Goal: Transaction & Acquisition: Subscribe to service/newsletter

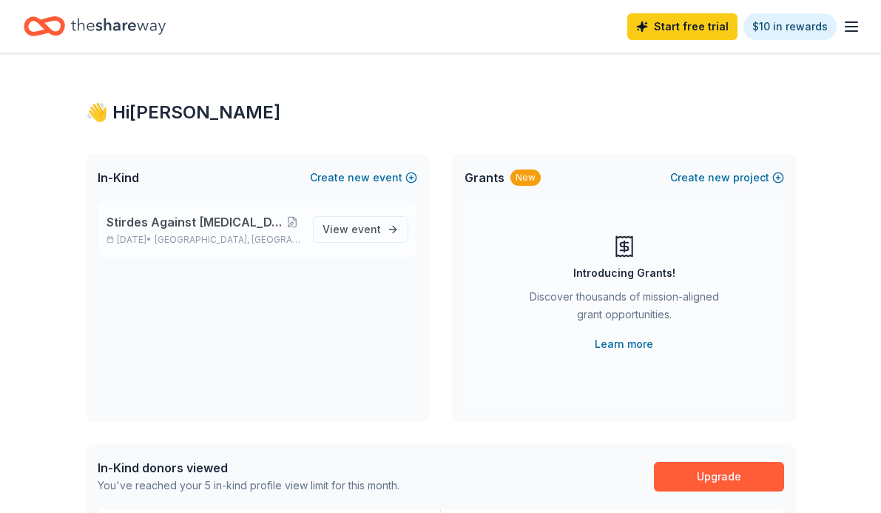
click at [175, 238] on p "[DATE] • [GEOGRAPHIC_DATA], [GEOGRAPHIC_DATA]" at bounding box center [204, 240] width 195 height 12
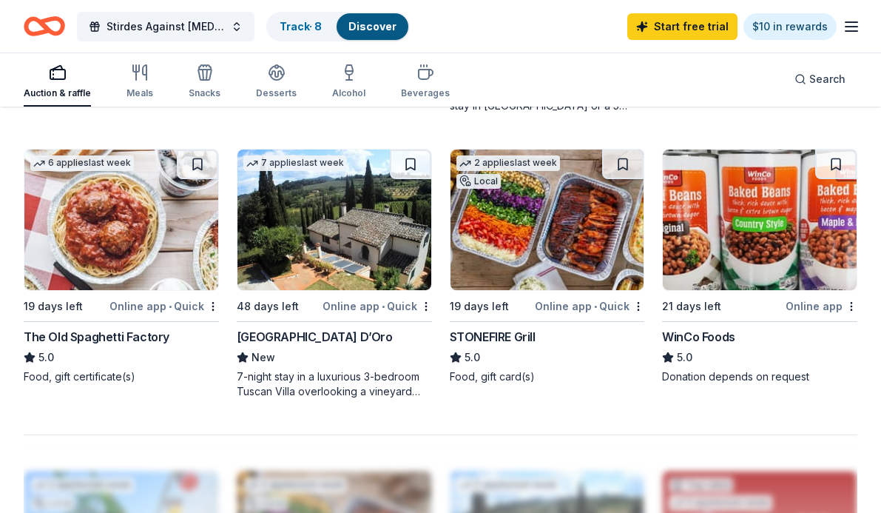
scroll to position [1273, 0]
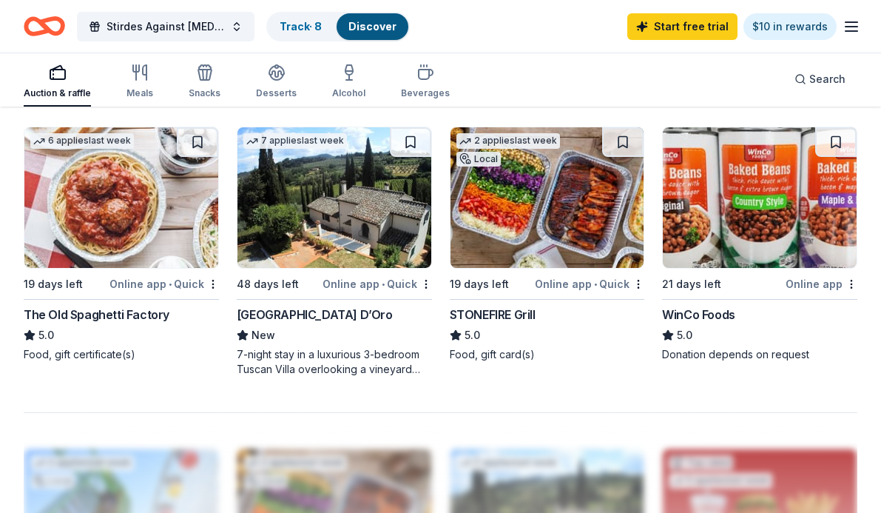
click at [542, 211] on img at bounding box center [548, 197] width 194 height 141
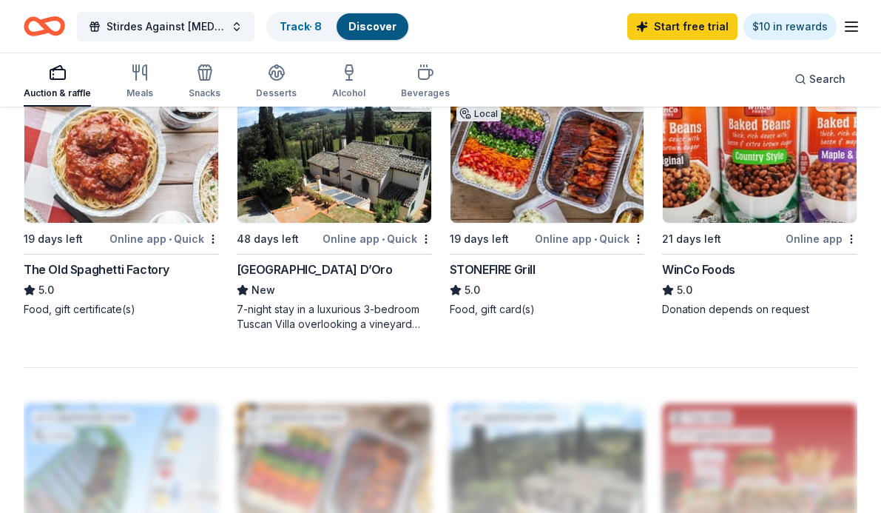
scroll to position [1317, 0]
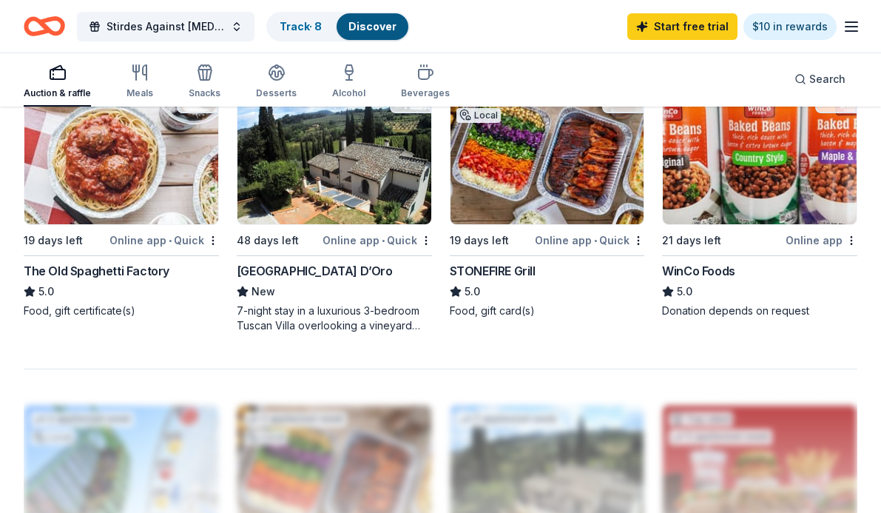
click at [311, 326] on div "7-night stay in a luxurious 3-bedroom Tuscan Villa overlooking a vineyard and t…" at bounding box center [334, 318] width 195 height 30
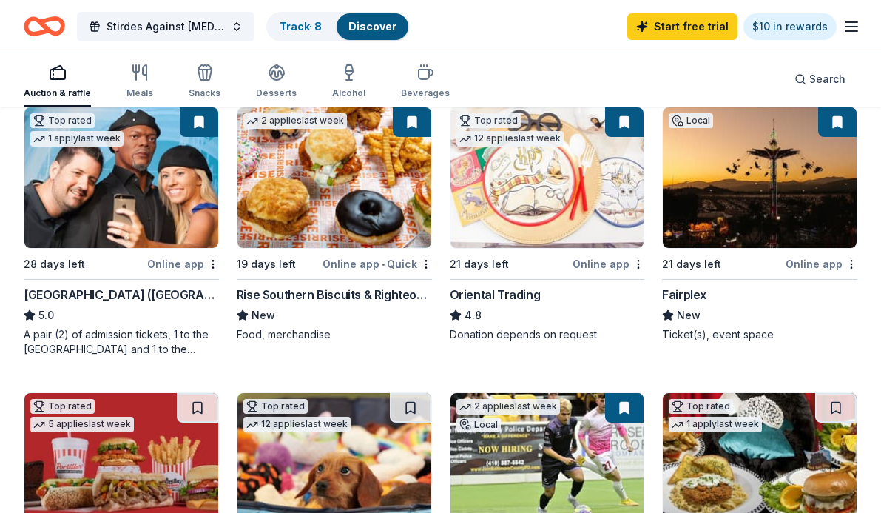
scroll to position [0, 0]
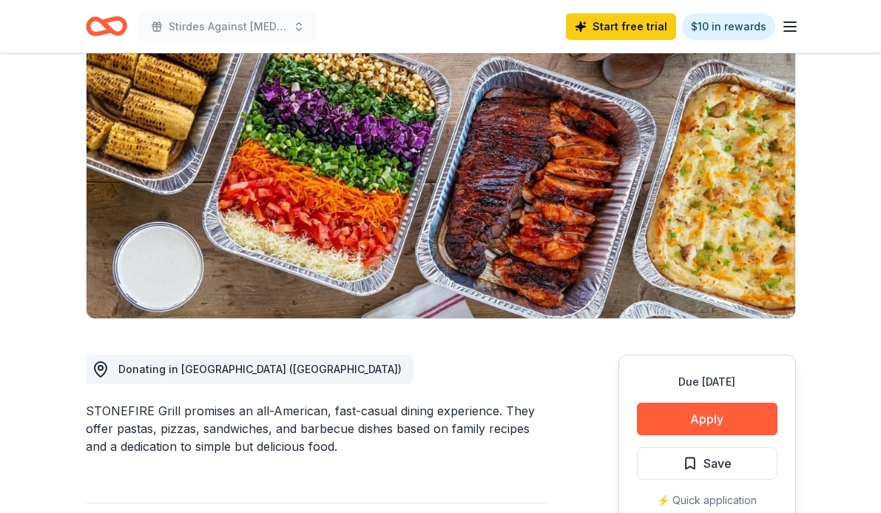
scroll to position [133, 0]
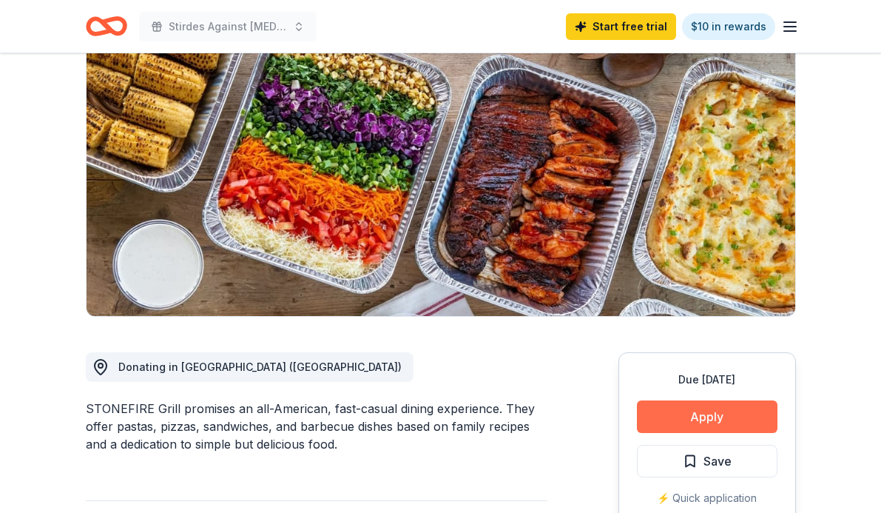
click at [700, 414] on button "Apply" at bounding box center [707, 416] width 141 height 33
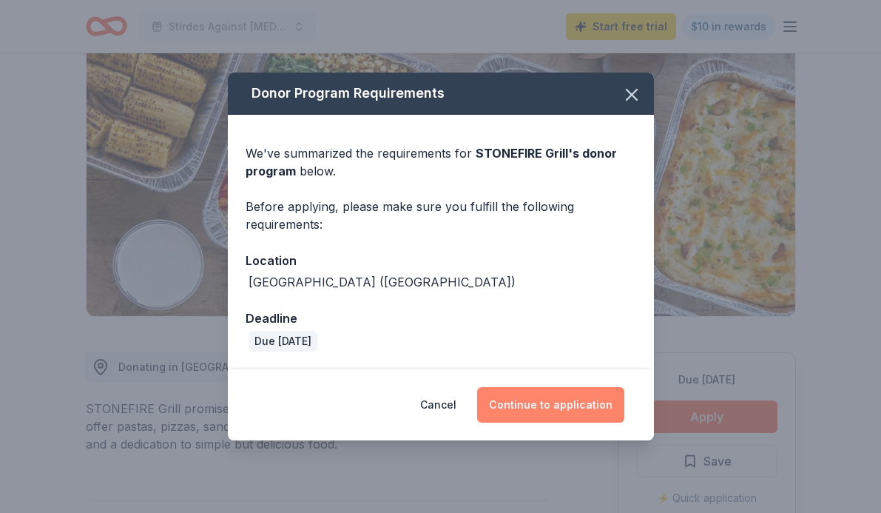
click at [537, 406] on button "Continue to application" at bounding box center [550, 405] width 147 height 36
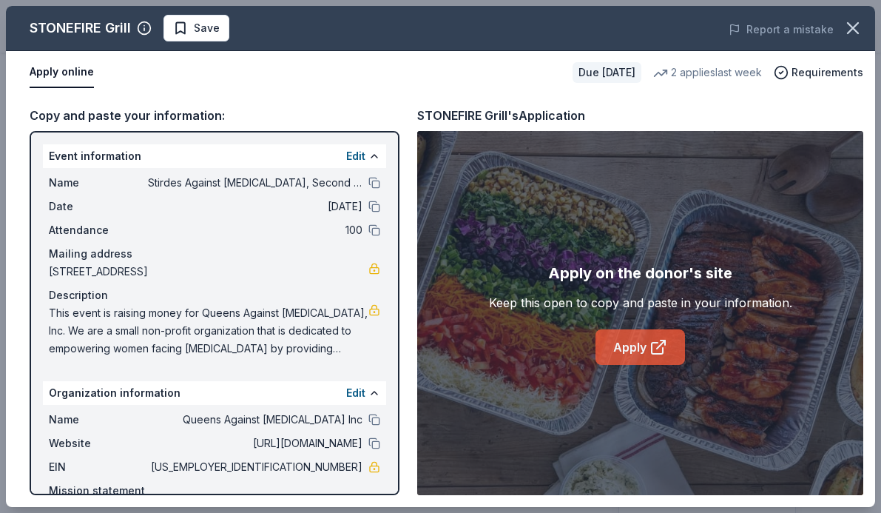
click at [627, 346] on link "Apply" at bounding box center [641, 347] width 90 height 36
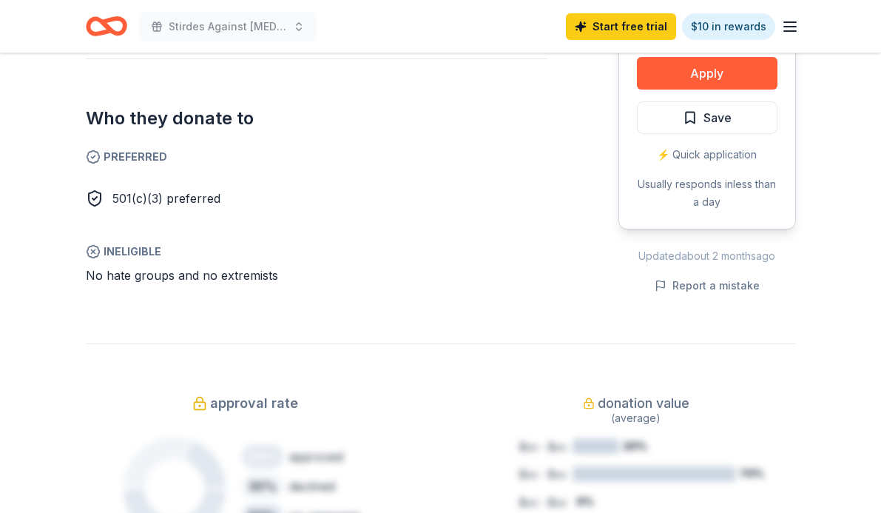
scroll to position [861, 0]
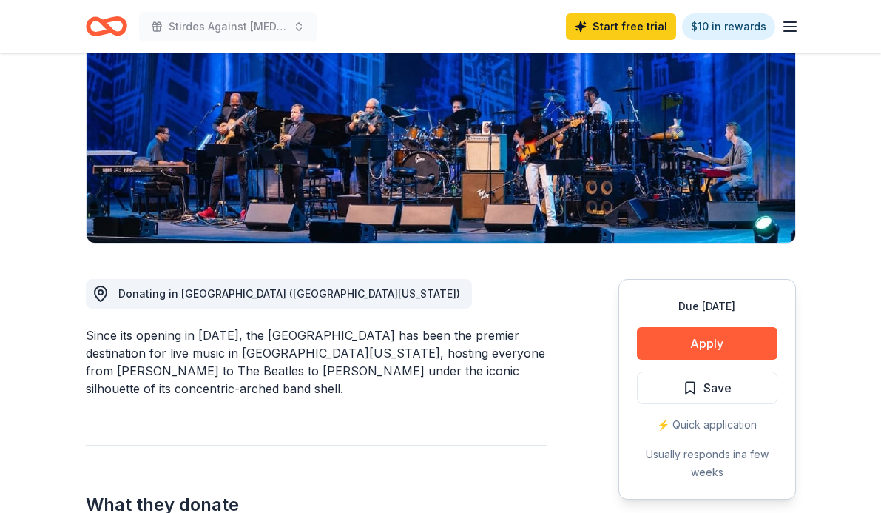
scroll to position [222, 0]
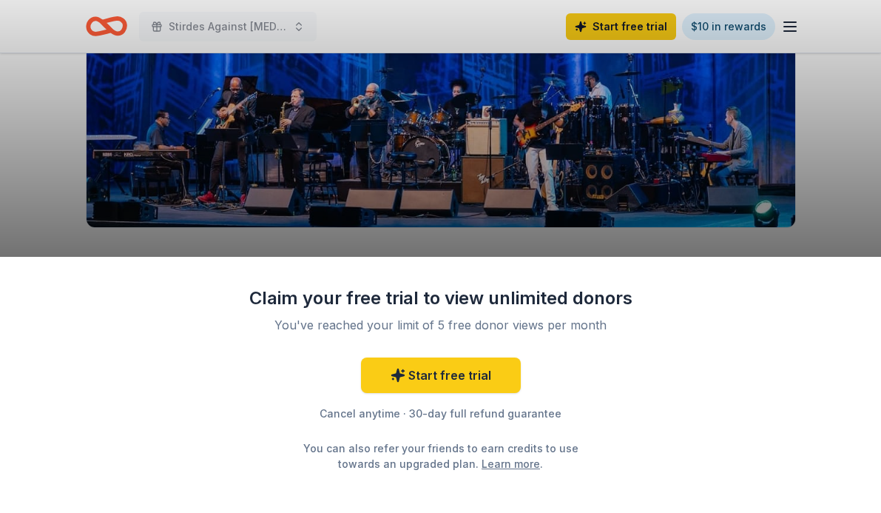
click at [825, 147] on div "Claim your free trial to view unlimited donors You've reached your limit of 5 f…" at bounding box center [440, 256] width 881 height 513
click at [467, 369] on link "Start free trial" at bounding box center [441, 375] width 160 height 36
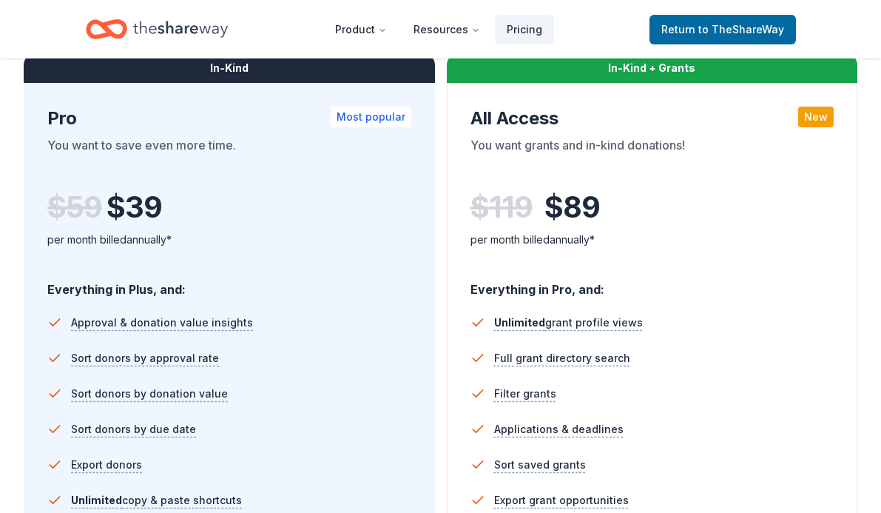
scroll to position [810, 0]
